Goal: Check status: Check status

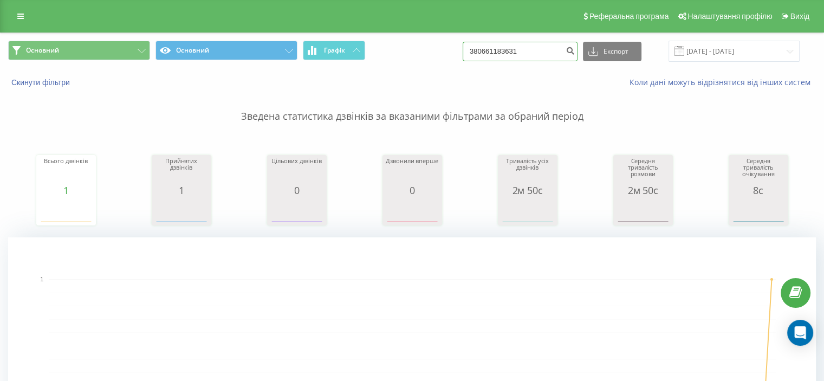
click at [528, 55] on input "380661183631" at bounding box center [520, 52] width 115 height 20
paste input "9005309"
type input "380669005309"
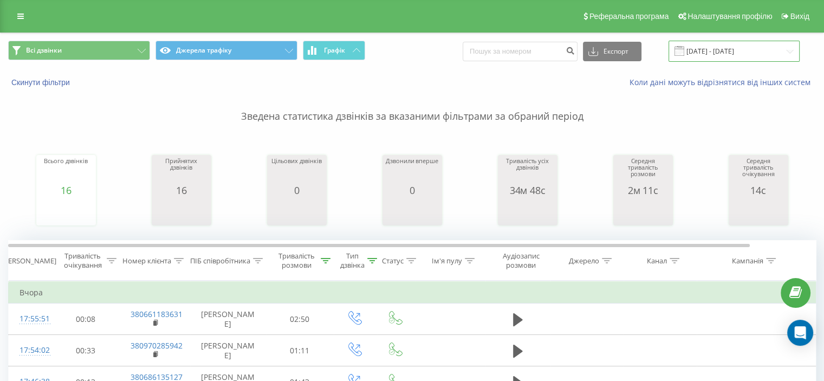
click at [723, 52] on input "20.08.2025 - 20.08.2025" at bounding box center [733, 51] width 131 height 21
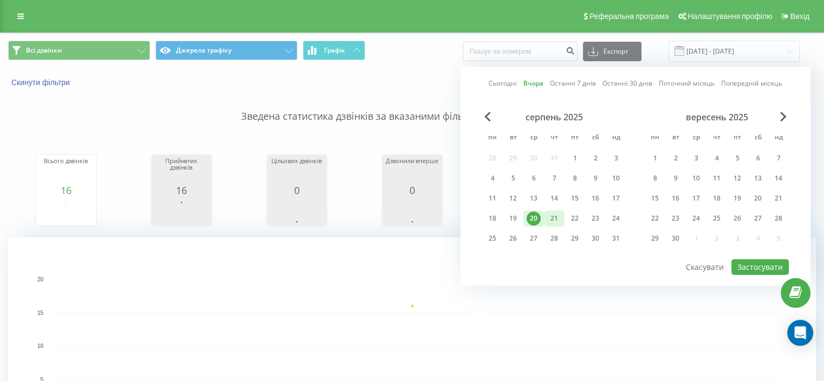
click at [550, 224] on div "21" at bounding box center [554, 218] width 21 height 16
click at [755, 261] on button "Застосувати" at bounding box center [759, 267] width 57 height 16
type input "21.08.2025 - 21.08.2025"
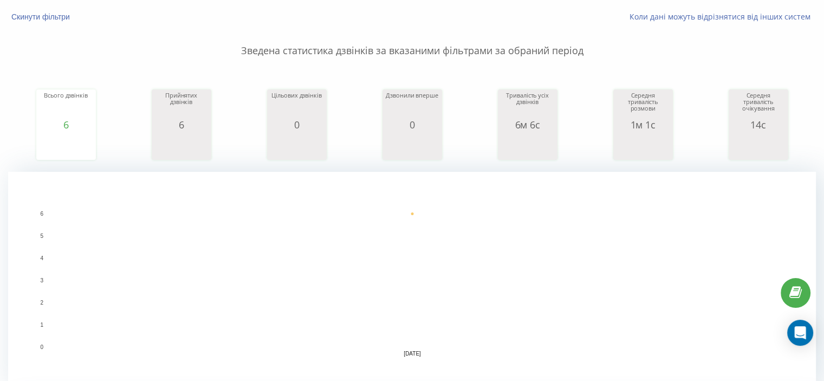
scroll to position [108, 0]
